Goal: Task Accomplishment & Management: Use online tool/utility

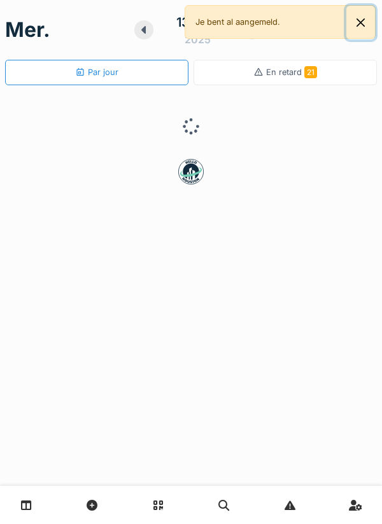
click at [368, 30] on button "Close" at bounding box center [360, 23] width 29 height 34
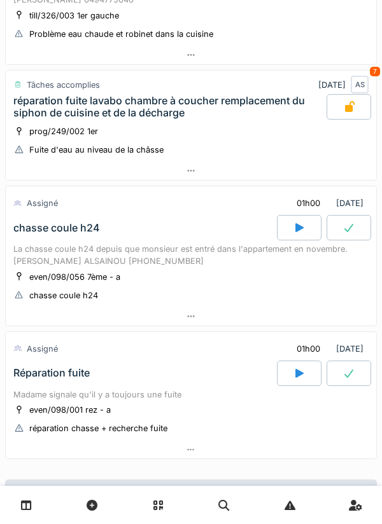
scroll to position [172, 0]
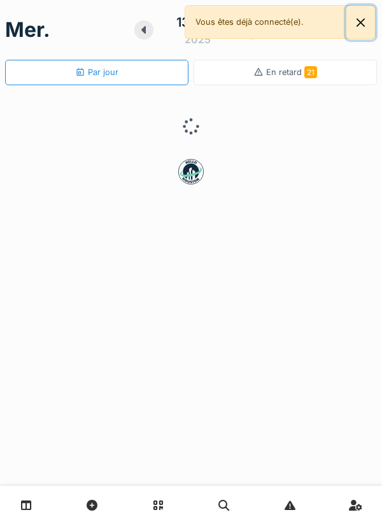
click at [355, 29] on button "Close" at bounding box center [360, 23] width 29 height 34
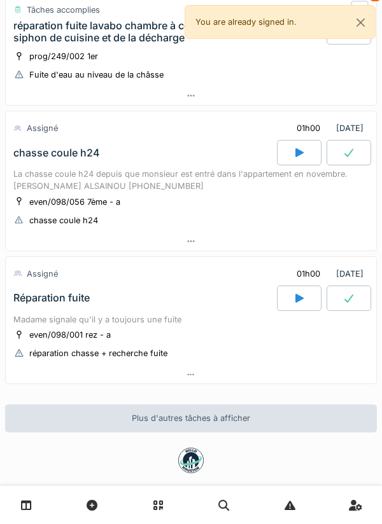
scroll to position [251, 0]
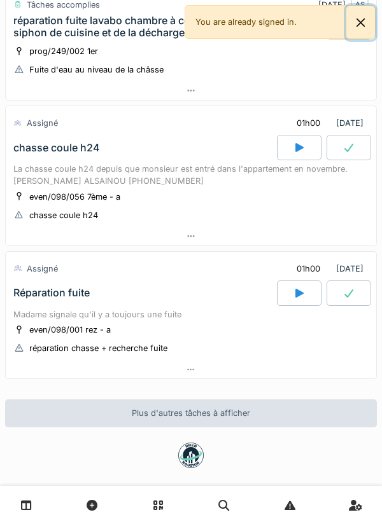
click at [364, 22] on button "Close" at bounding box center [360, 23] width 29 height 34
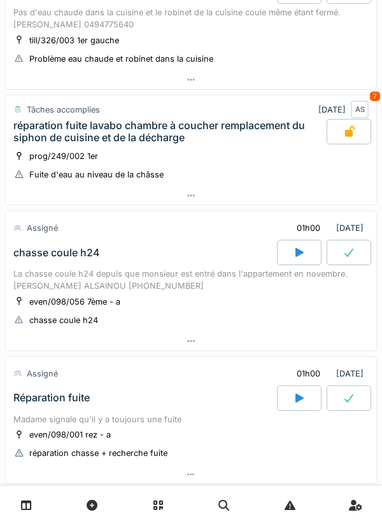
scroll to position [0, 0]
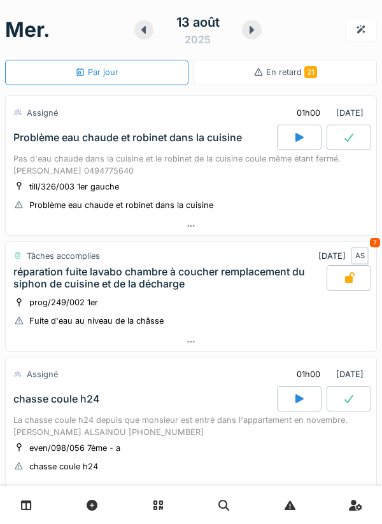
click at [294, 146] on div at bounding box center [299, 137] width 45 height 25
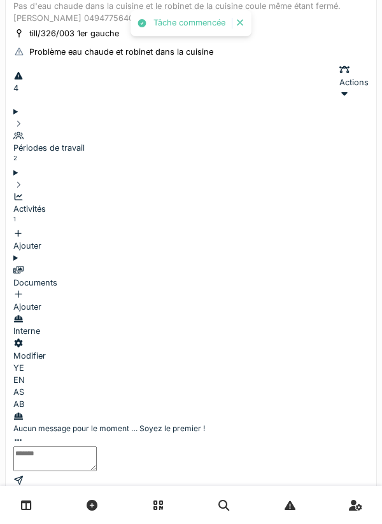
scroll to position [155, 0]
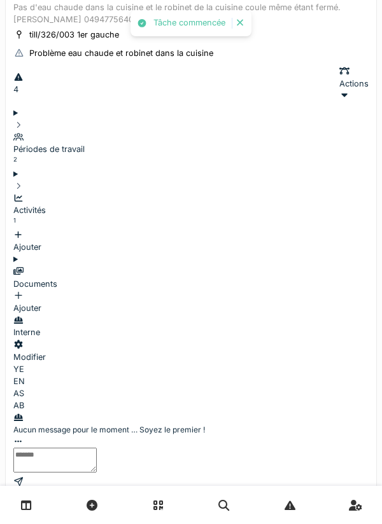
click at [263, 490] on div at bounding box center [191, 499] width 370 height 18
